Goal: Task Accomplishment & Management: Complete application form

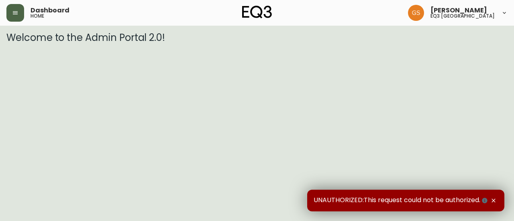
click at [17, 19] on button "button" at bounding box center [15, 13] width 18 height 18
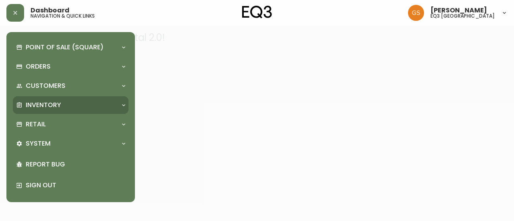
click at [87, 101] on div "Inventory" at bounding box center [66, 105] width 101 height 9
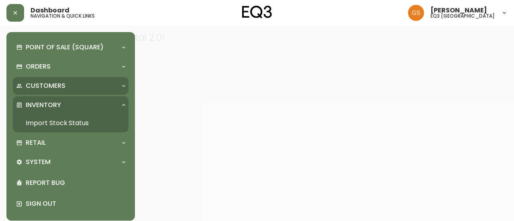
click at [96, 85] on div "Customers" at bounding box center [66, 85] width 101 height 9
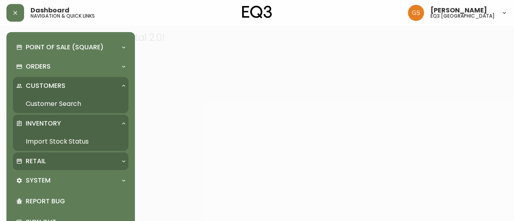
click at [62, 154] on div "Retail" at bounding box center [71, 161] width 116 height 18
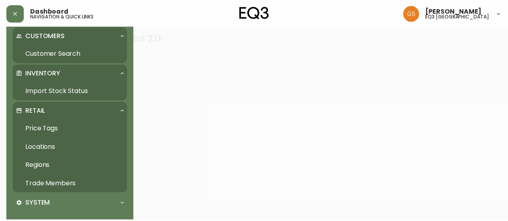
scroll to position [98, 0]
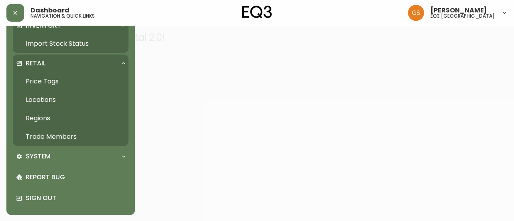
click at [59, 136] on link "Trade Members" at bounding box center [71, 137] width 116 height 18
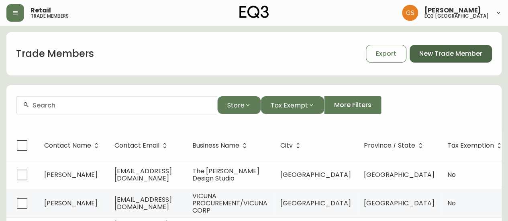
click at [461, 57] on span "New Trade Member" at bounding box center [450, 53] width 63 height 9
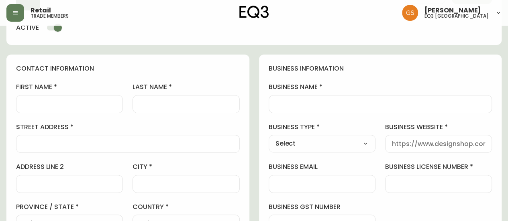
scroll to position [80, 0]
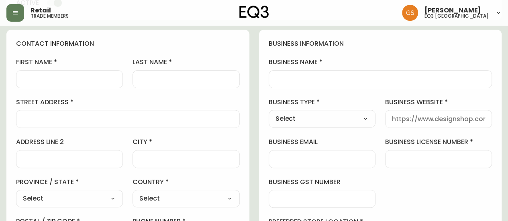
click at [295, 78] on input "business name" at bounding box center [380, 79] width 210 height 8
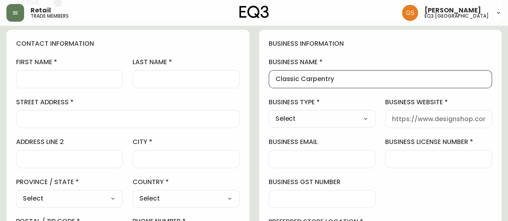
type input "Classic Carpentry"
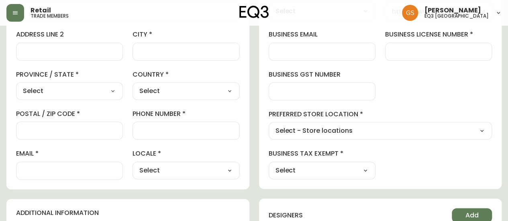
scroll to position [201, 0]
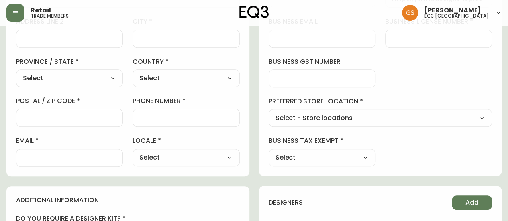
click at [329, 116] on select "Select - Store locations EQ3 [GEOGRAPHIC_DATA] EQ3 [GEOGRAPHIC_DATA] [GEOGRAPHI…" at bounding box center [379, 118] width 223 height 12
select select "cjw10z96q005b6gs00r6w7pwt"
click at [268, 112] on select "Select - Store locations EQ3 [GEOGRAPHIC_DATA] EQ3 [GEOGRAPHIC_DATA] [GEOGRAPHI…" at bounding box center [379, 118] width 223 height 12
type input "EQ3 [GEOGRAPHIC_DATA]"
click at [351, 154] on select "Select Yes No" at bounding box center [321, 158] width 107 height 12
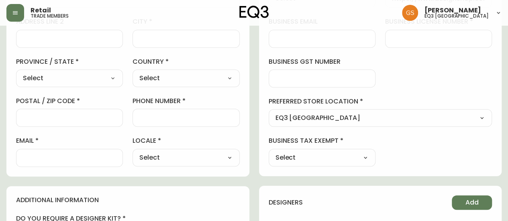
select select "false"
click at [268, 152] on select "Select Yes No" at bounding box center [321, 158] width 107 height 12
type input "No"
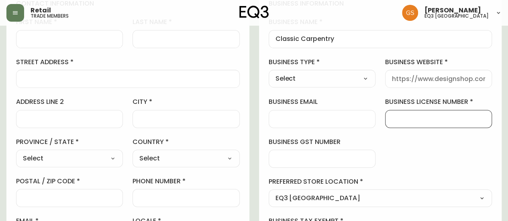
click at [403, 119] on input "business license number" at bounding box center [438, 119] width 93 height 8
click at [46, 73] on div at bounding box center [127, 79] width 223 height 18
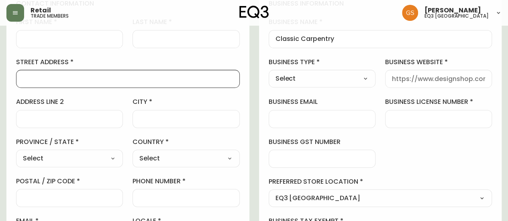
paste input "[STREET_ADDRESS]"
drag, startPoint x: 126, startPoint y: 77, endPoint x: 138, endPoint y: 79, distance: 12.9
click at [138, 79] on input "[STREET_ADDRESS]" at bounding box center [128, 79] width 210 height 8
click at [124, 78] on input "[STREET_ADDRESS]" at bounding box center [128, 79] width 210 height 8
drag, startPoint x: 122, startPoint y: 78, endPoint x: 148, endPoint y: 79, distance: 26.5
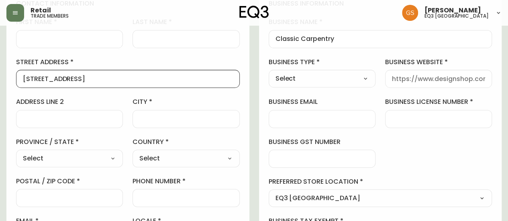
click at [148, 79] on input "[STREET_ADDRESS]" at bounding box center [128, 79] width 210 height 8
type input "[STREET_ADDRESS]"
click at [166, 122] on div at bounding box center [185, 119] width 107 height 18
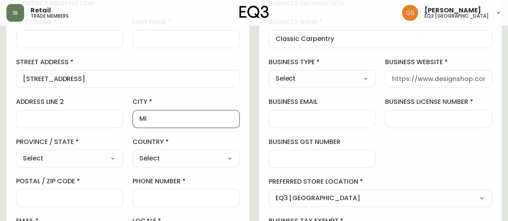
type input "[GEOGRAPHIC_DATA]"
click at [100, 160] on select "Select [GEOGRAPHIC_DATA] [GEOGRAPHIC_DATA] [GEOGRAPHIC_DATA] [GEOGRAPHIC_DATA] …" at bounding box center [69, 158] width 107 height 12
select select "ON"
click at [16, 152] on select "Select [GEOGRAPHIC_DATA] [GEOGRAPHIC_DATA] [GEOGRAPHIC_DATA] [GEOGRAPHIC_DATA] …" at bounding box center [69, 158] width 107 height 12
type input "[GEOGRAPHIC_DATA]"
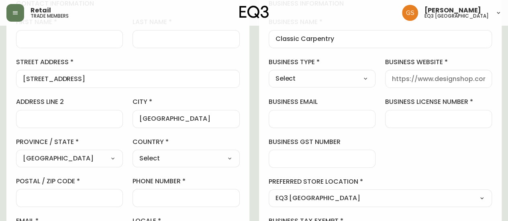
click at [169, 154] on select "Select [GEOGRAPHIC_DATA] [GEOGRAPHIC_DATA]" at bounding box center [185, 158] width 107 height 12
select select "CA"
click at [132, 152] on select "Select [GEOGRAPHIC_DATA] [GEOGRAPHIC_DATA]" at bounding box center [185, 158] width 107 height 12
type input "[GEOGRAPHIC_DATA]"
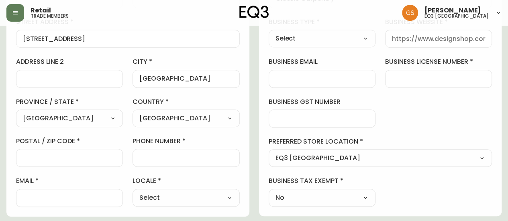
click at [89, 162] on div at bounding box center [69, 158] width 107 height 18
paste input "L5G 1T1"
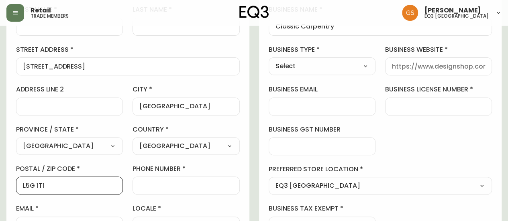
scroll to position [120, 0]
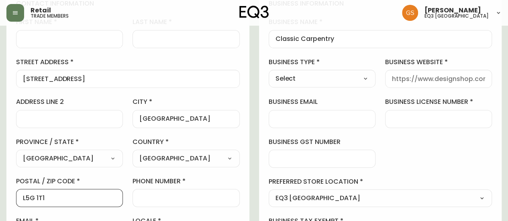
type input "L5G 1T1"
click at [164, 196] on input "phone number" at bounding box center [185, 198] width 93 height 8
paste input "[PHONE_NUMBER]"
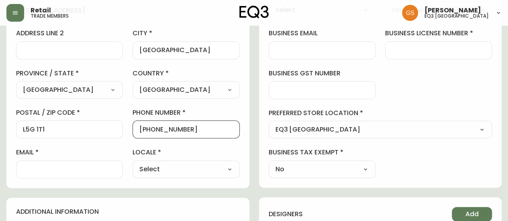
scroll to position [201, 0]
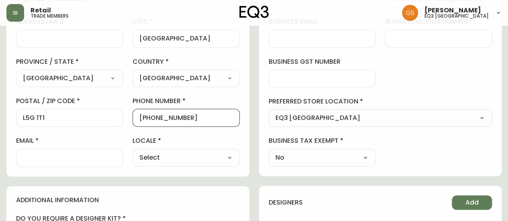
type input "[PHONE_NUMBER]"
click at [92, 154] on input "email" at bounding box center [69, 158] width 93 height 8
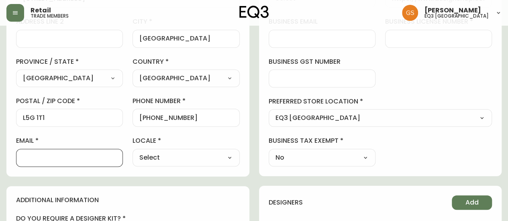
click at [175, 157] on select "Select CA_EN [GEOGRAPHIC_DATA] US_EN" at bounding box center [185, 158] width 107 height 12
select select "CA_EN"
click at [132, 152] on select "Select CA_EN [GEOGRAPHIC_DATA] US_EN" at bounding box center [185, 158] width 107 height 12
type input "CA_EN"
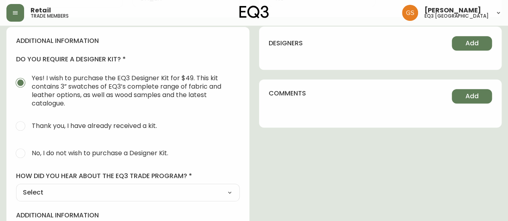
scroll to position [401, 0]
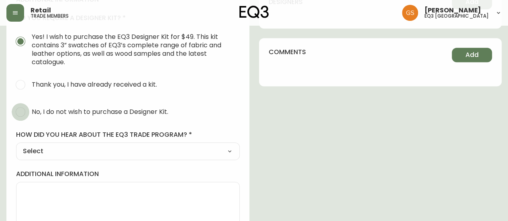
click at [16, 110] on input "No, I do not wish to purchase a Designer Kit." at bounding box center [21, 112] width 18 height 18
radio input "true"
radio input "false"
click at [114, 154] on select "Select Social Media Advertisement Trade Show Outreach from a Trade Rep Other" at bounding box center [127, 151] width 223 height 12
select select "Other"
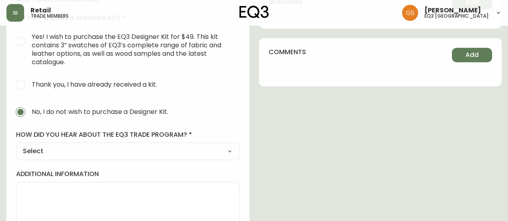
click at [16, 145] on select "Select Social Media Advertisement Trade Show Outreach from a Trade Rep Other" at bounding box center [127, 151] width 223 height 12
type input "Other"
click at [60, 187] on input "other" at bounding box center [128, 191] width 210 height 8
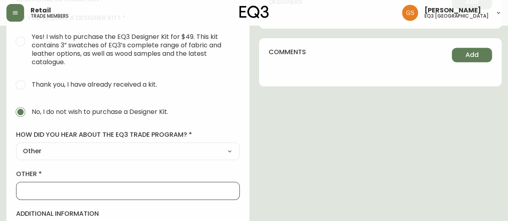
type input "WALK IN"
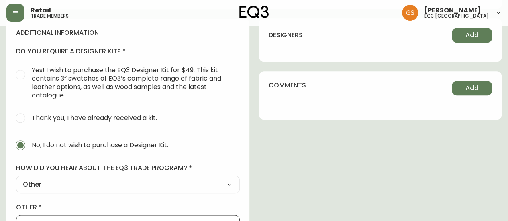
scroll to position [380, 0]
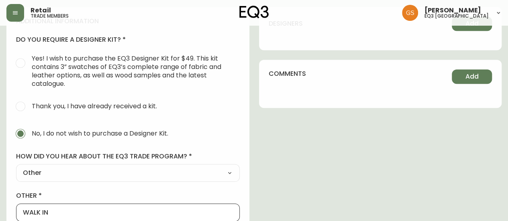
click at [192, 171] on select "Select Social Media Advertisement Trade Show Outreach from a Trade Rep Other" at bounding box center [127, 173] width 223 height 12
click at [252, 150] on div "contact information first name last name street address [STREET_ADDRESS] addres…" at bounding box center [253, 16] width 495 height 573
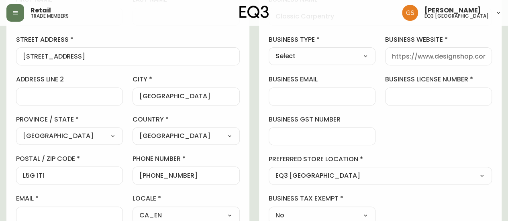
scroll to position [99, 0]
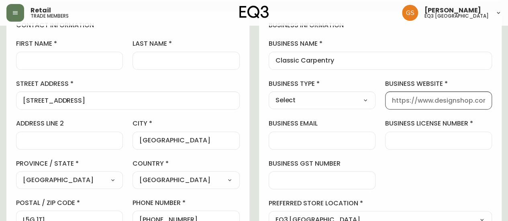
click at [396, 100] on input "business website" at bounding box center [438, 101] width 93 height 8
paste input "[URL][DOMAIN_NAME]"
type input "[URL][DOMAIN_NAME]"
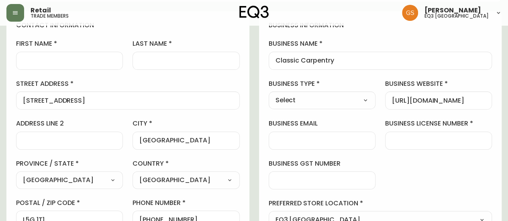
click at [394, 161] on div "business information business name Classic Carpentry business type Select Selec…" at bounding box center [380, 144] width 243 height 267
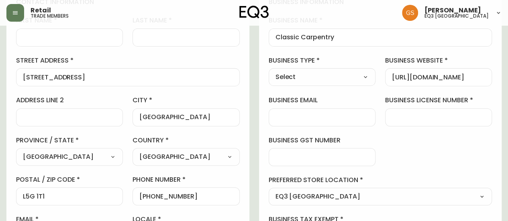
scroll to position [139, 0]
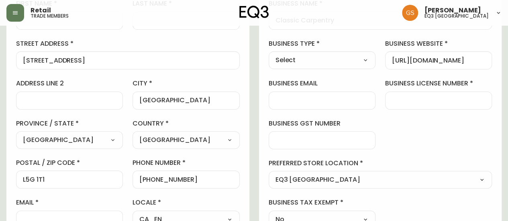
click at [404, 93] on div at bounding box center [438, 100] width 107 height 18
type input "87769 1329"
click at [413, 131] on div "business information business name Classic Carpentry business type Select Selec…" at bounding box center [380, 104] width 243 height 267
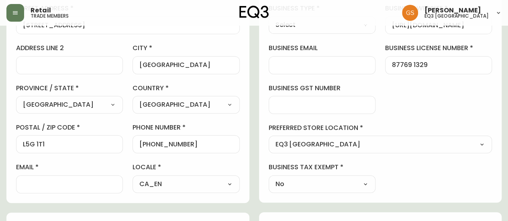
scroll to position [219, 0]
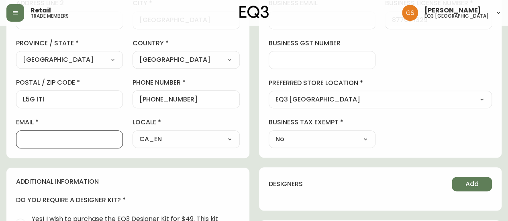
click at [72, 136] on input "email" at bounding box center [69, 140] width 93 height 8
paste input "[PERSON_NAME][EMAIL_ADDRESS][DOMAIN_NAME]"
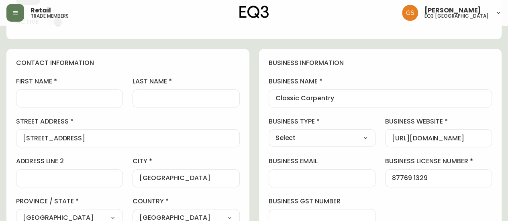
scroll to position [59, 0]
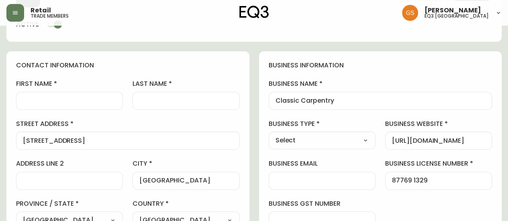
type input "[PERSON_NAME][EMAIL_ADDRESS][DOMAIN_NAME]"
click at [64, 97] on input "first name" at bounding box center [69, 101] width 93 height 8
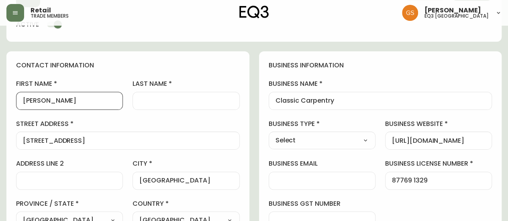
type input "[PERSON_NAME]"
click at [169, 94] on div at bounding box center [185, 101] width 107 height 18
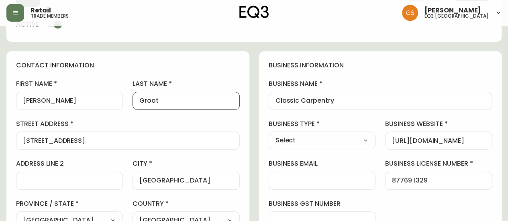
type input "Groot"
click at [225, 74] on div "contact information first name [PERSON_NAME] last name [GEOGRAPHIC_DATA] addres…" at bounding box center [127, 184] width 243 height 267
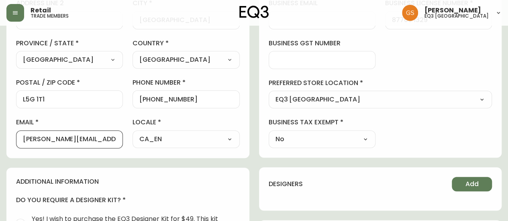
scroll to position [0, 0]
drag, startPoint x: 114, startPoint y: 140, endPoint x: 18, endPoint y: 141, distance: 96.3
click at [18, 141] on div "[PERSON_NAME][EMAIL_ADDRESS][DOMAIN_NAME]" at bounding box center [69, 139] width 107 height 18
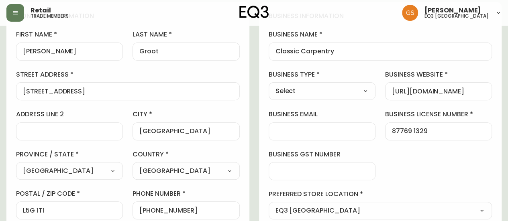
scroll to position [99, 0]
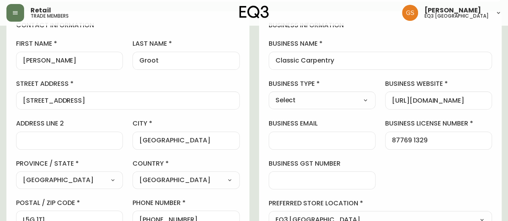
click at [304, 138] on input "business email" at bounding box center [321, 141] width 93 height 8
paste input "[PERSON_NAME][EMAIL_ADDRESS][DOMAIN_NAME]"
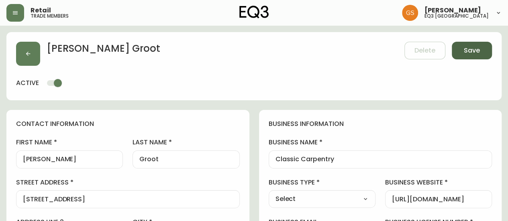
type input "[PERSON_NAME][EMAIL_ADDRESS][DOMAIN_NAME]"
click at [475, 56] on button "Save" at bounding box center [471, 51] width 40 height 18
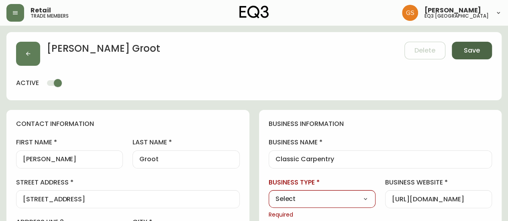
click at [463, 51] on button "Save" at bounding box center [471, 51] width 40 height 18
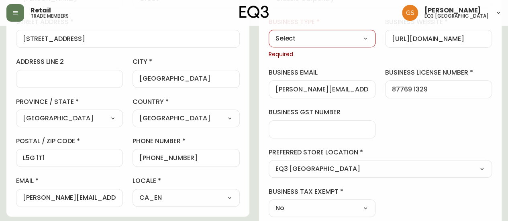
scroll to position [80, 0]
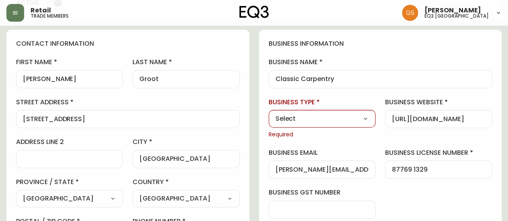
click at [319, 120] on select "Select Interior Designer Architect Home Builder Contractor Real Estate Agent Ho…" at bounding box center [321, 119] width 107 height 12
select select "Contractor"
click at [268, 113] on select "Select Interior Designer Architect Home Builder Contractor Real Estate Agent Ho…" at bounding box center [321, 119] width 107 height 12
type input "Contractor"
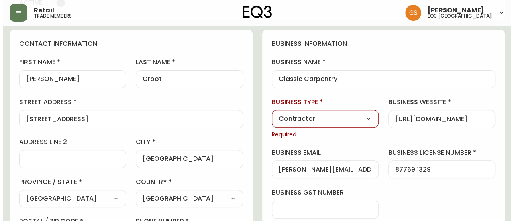
scroll to position [0, 0]
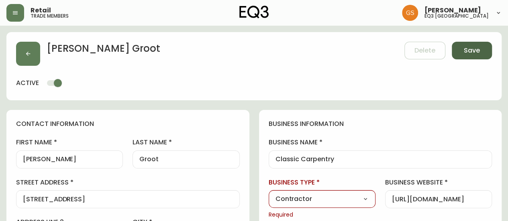
click at [477, 54] on span "Save" at bounding box center [471, 50] width 16 height 9
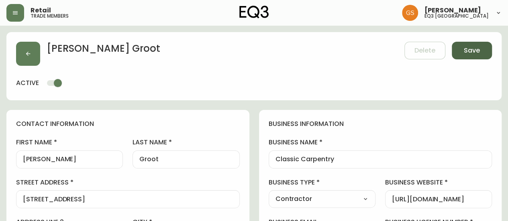
type input "[PHONE_NUMBER]"
type input "Other"
select select "Other"
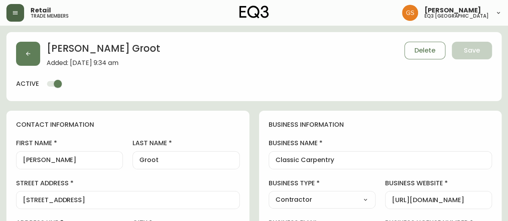
click at [16, 11] on icon "button" at bounding box center [15, 13] width 6 height 6
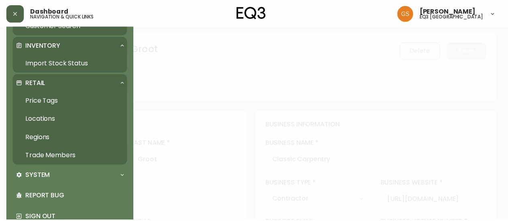
scroll to position [80, 0]
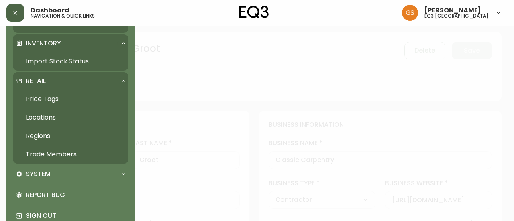
click at [75, 156] on link "Trade Members" at bounding box center [71, 154] width 116 height 18
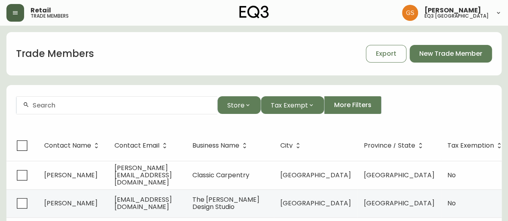
click at [155, 112] on div at bounding box center [116, 105] width 201 height 18
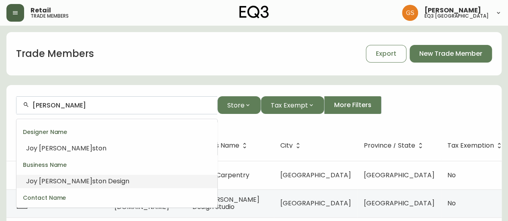
click at [104, 183] on li "[PERSON_NAME] ston Design" at bounding box center [116, 182] width 201 height 14
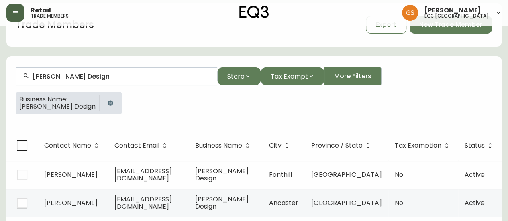
scroll to position [40, 0]
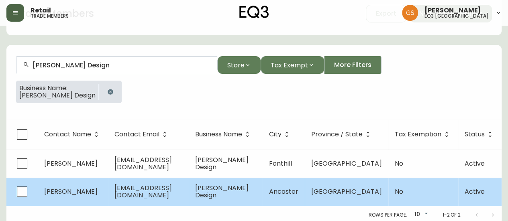
type input "[PERSON_NAME] Design"
click at [147, 191] on span "[EMAIL_ADDRESS][DOMAIN_NAME]" at bounding box center [142, 191] width 57 height 16
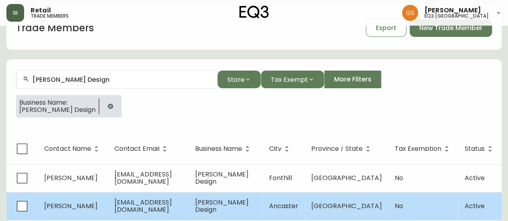
select select "ON"
select select "CA"
select select "CA_EN"
select select "Other"
select select "false"
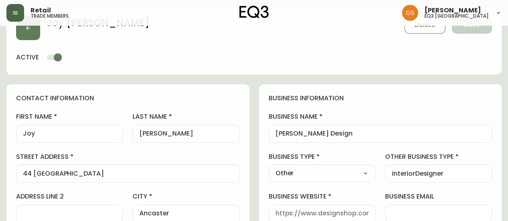
scroll to position [40, 0]
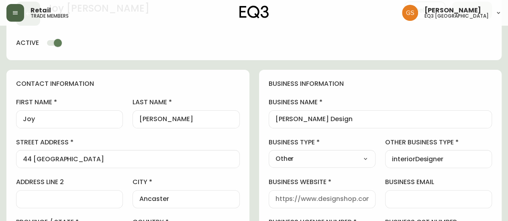
type input "EQ3 [GEOGRAPHIC_DATA]"
select select "cjw10z96q005b6gs00r6w7pwt"
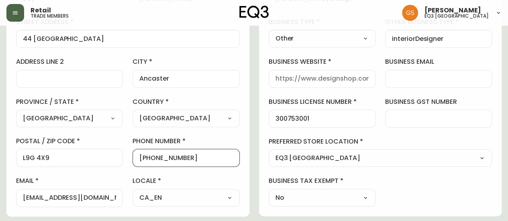
scroll to position [0, 0]
drag, startPoint x: 192, startPoint y: 157, endPoint x: 148, endPoint y: 159, distance: 44.6
click at [148, 159] on input "[PHONE_NUMBER]" at bounding box center [185, 158] width 93 height 8
